Goal: Transaction & Acquisition: Purchase product/service

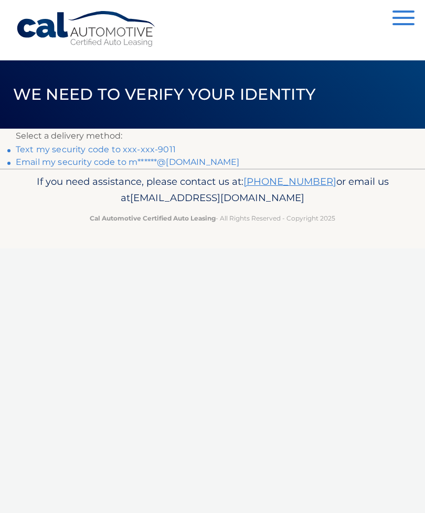
click at [156, 148] on link "Text my security code to xxx-xxx-9011" at bounding box center [96, 149] width 160 height 10
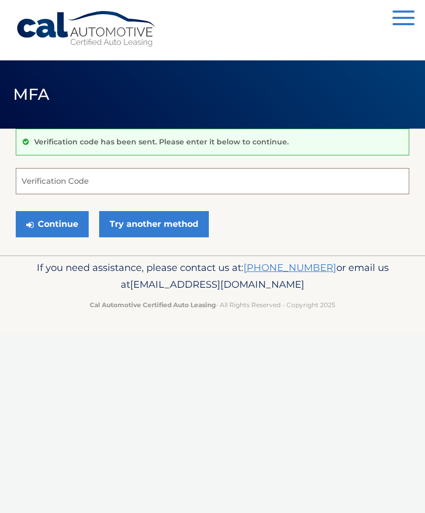
click at [214, 174] on input "Verification Code" at bounding box center [213, 181] width 394 height 26
type input "483802"
click at [52, 224] on button "Continue" at bounding box center [52, 224] width 73 height 26
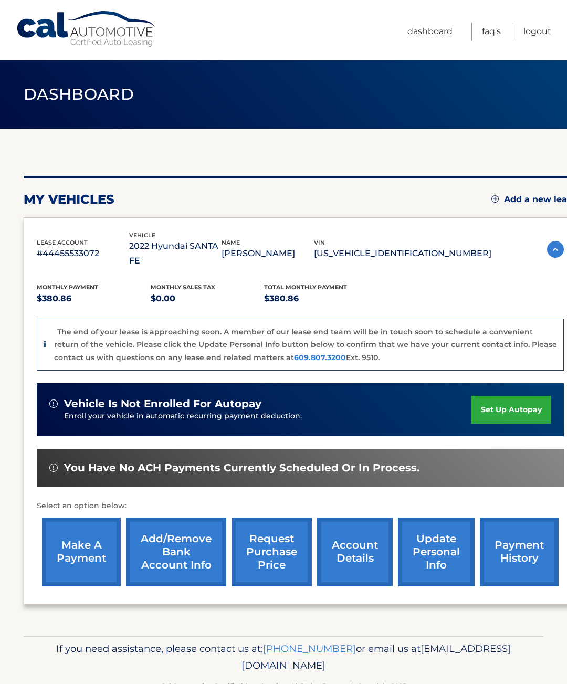
click at [79, 533] on link "make a payment" at bounding box center [81, 552] width 79 height 69
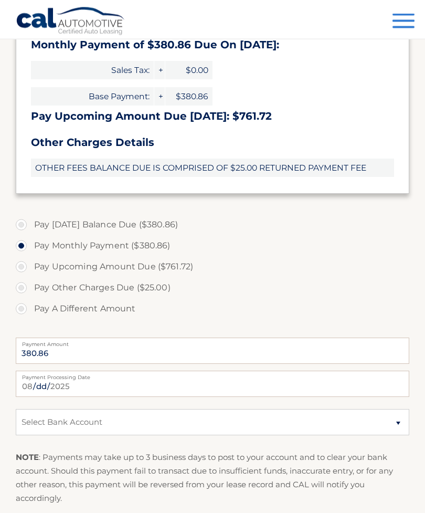
scroll to position [301, 0]
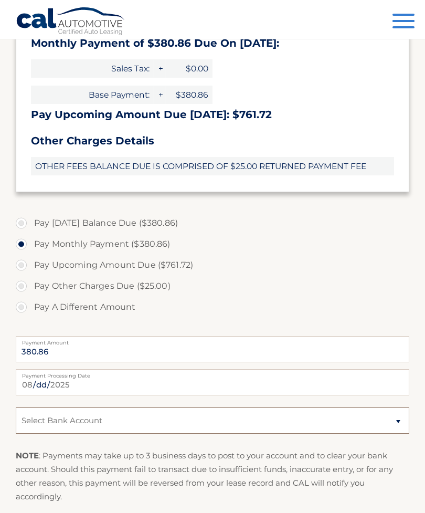
click at [395, 426] on select "Select Bank Account Checking [PERSON_NAME] BANK, NA *****4856 Checking PATHWARD…" at bounding box center [213, 420] width 394 height 26
select select "M2RkN2FhYmUtNzIzYy00N2U3LWFkMDEtNzkyNWFhZWMyZDM1"
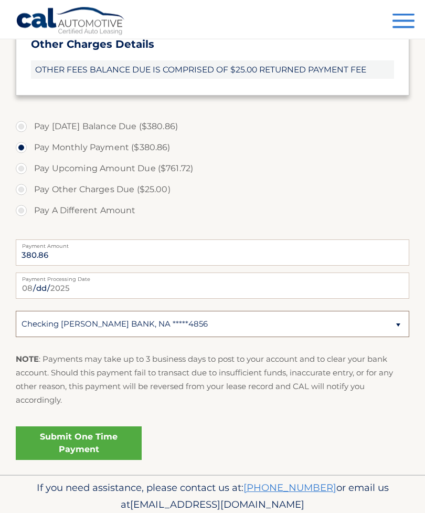
scroll to position [402, 0]
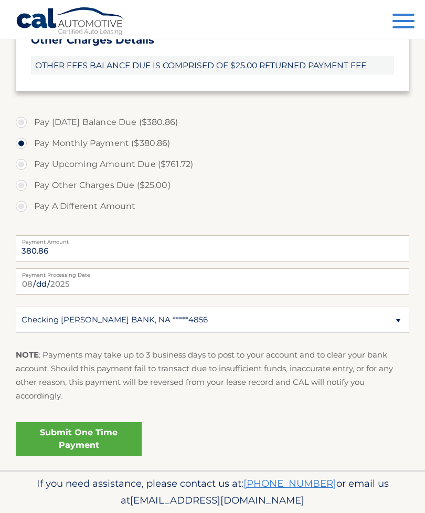
click at [82, 435] on link "Submit One Time Payment" at bounding box center [79, 439] width 126 height 34
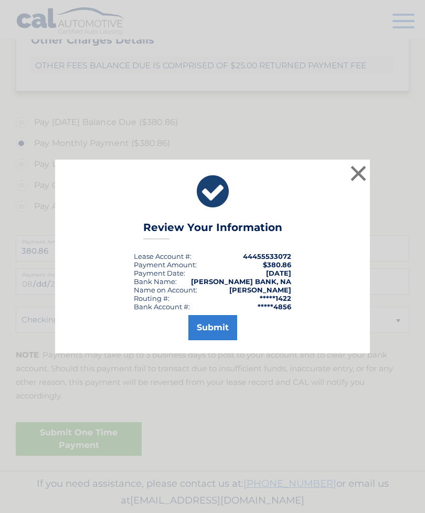
click at [219, 340] on button "Submit" at bounding box center [212, 327] width 49 height 25
